Goal: Transaction & Acquisition: Purchase product/service

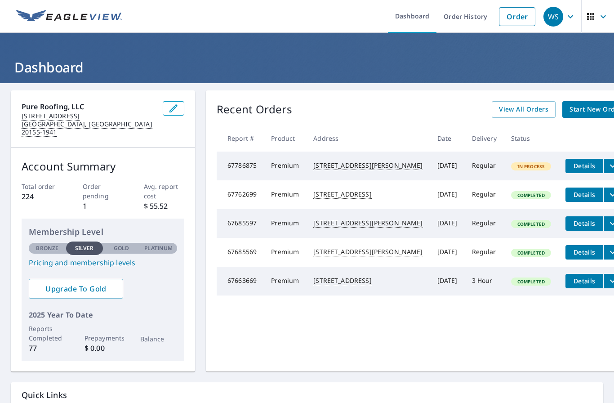
click at [569, 112] on span "Start New Order" at bounding box center [595, 109] width 52 height 11
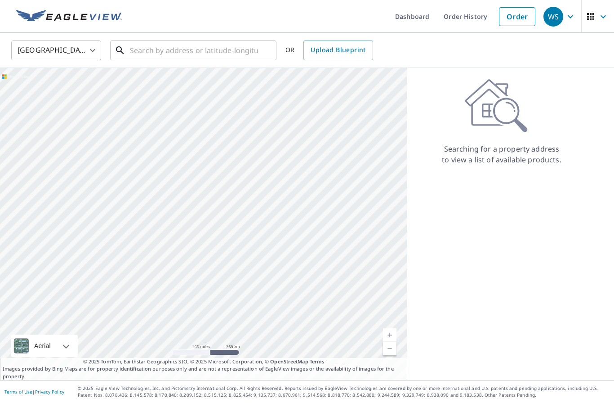
click at [146, 56] on input "text" at bounding box center [194, 50] width 128 height 25
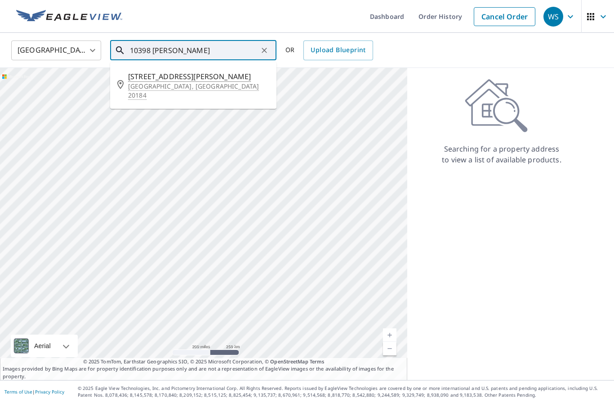
click at [141, 79] on span "[STREET_ADDRESS][PERSON_NAME]" at bounding box center [198, 76] width 141 height 11
type input "[STREET_ADDRESS][PERSON_NAME]"
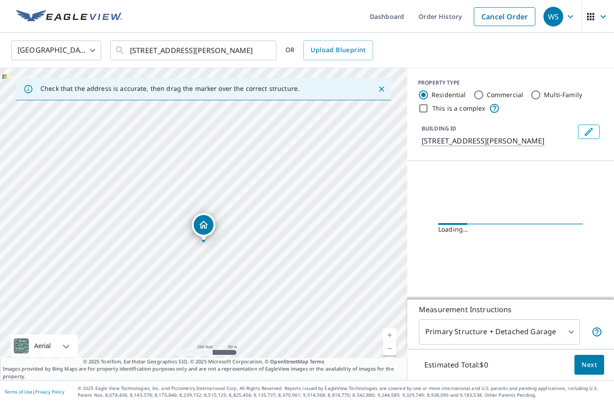
scroll to position [37, 0]
click at [549, 336] on body "WS WS Dashboard Order History Cancel Order WS [GEOGRAPHIC_DATA] [GEOGRAPHIC_DAT…" at bounding box center [307, 201] width 614 height 403
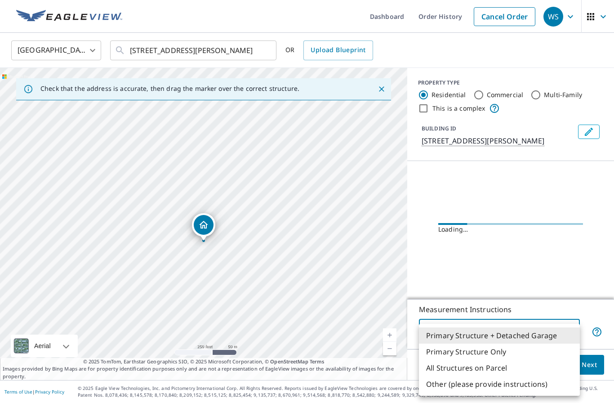
click at [480, 350] on li "Primary Structure Only" at bounding box center [499, 351] width 161 height 16
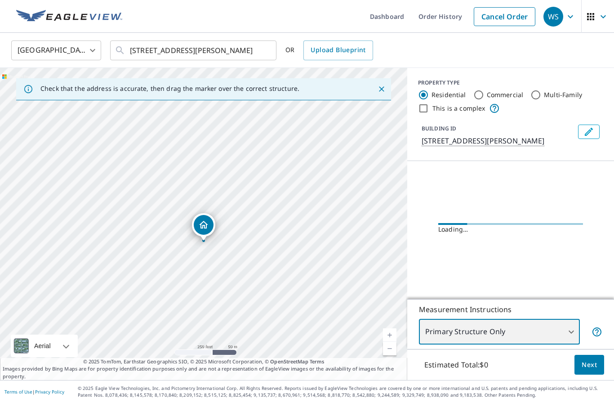
type input "2"
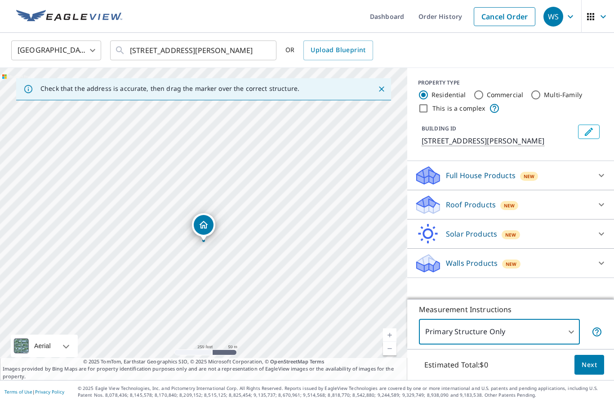
click at [583, 165] on div "Full House Products New" at bounding box center [502, 175] width 176 height 21
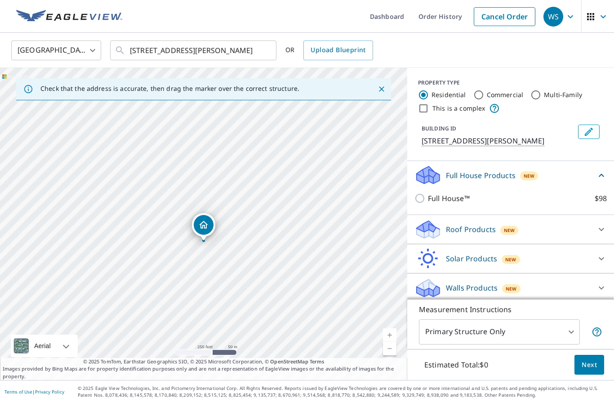
click at [596, 218] on div at bounding box center [601, 229] width 22 height 22
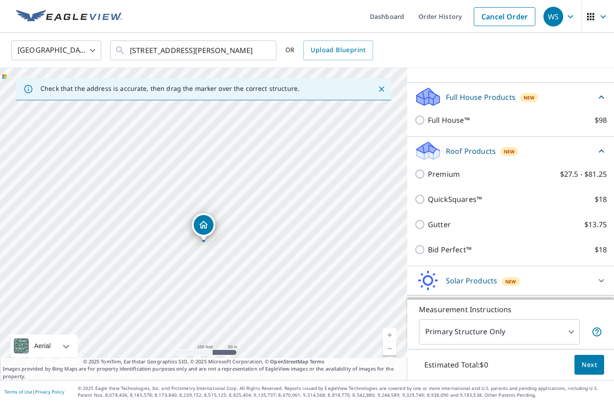
scroll to position [78, 0]
click at [419, 169] on input "Premium $27.5 - $81.25" at bounding box center [420, 174] width 13 height 11
checkbox input "true"
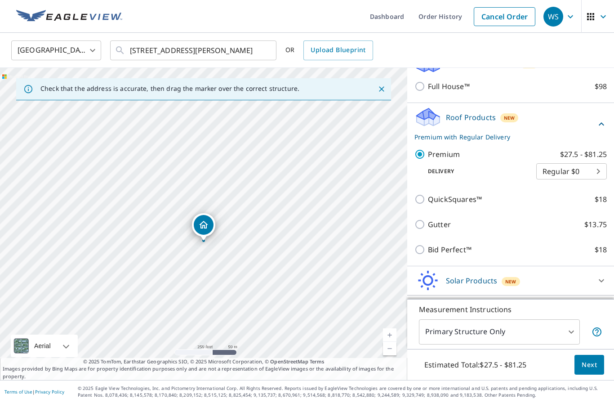
scroll to position [111, 0]
click at [590, 367] on span "Next" at bounding box center [588, 364] width 15 height 11
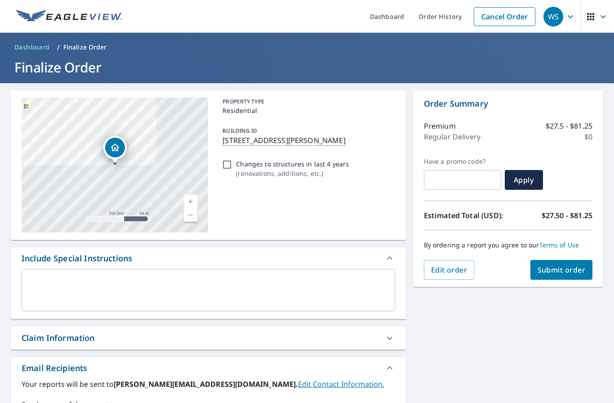
click at [586, 260] on button "Submit order" at bounding box center [561, 270] width 62 height 20
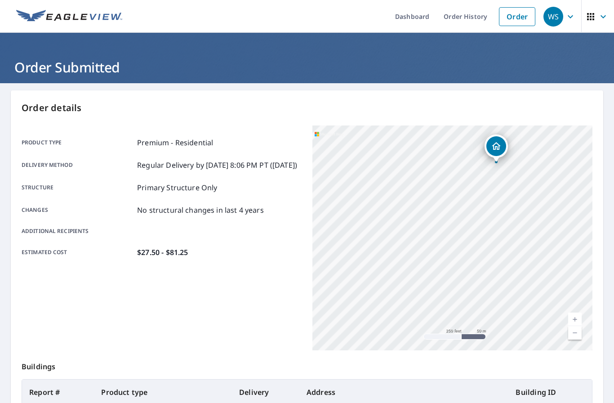
click at [575, 312] on link "Current Level 17, Zoom In" at bounding box center [574, 318] width 13 height 13
click at [571, 312] on link "Current Level 18, Zoom In" at bounding box center [574, 318] width 13 height 13
click at [574, 312] on link "Current Level 19, Zoom In" at bounding box center [574, 318] width 13 height 13
click at [572, 312] on link "Current Level 20, Zoom In Disabled" at bounding box center [574, 318] width 13 height 13
